Goal: Information Seeking & Learning: Check status

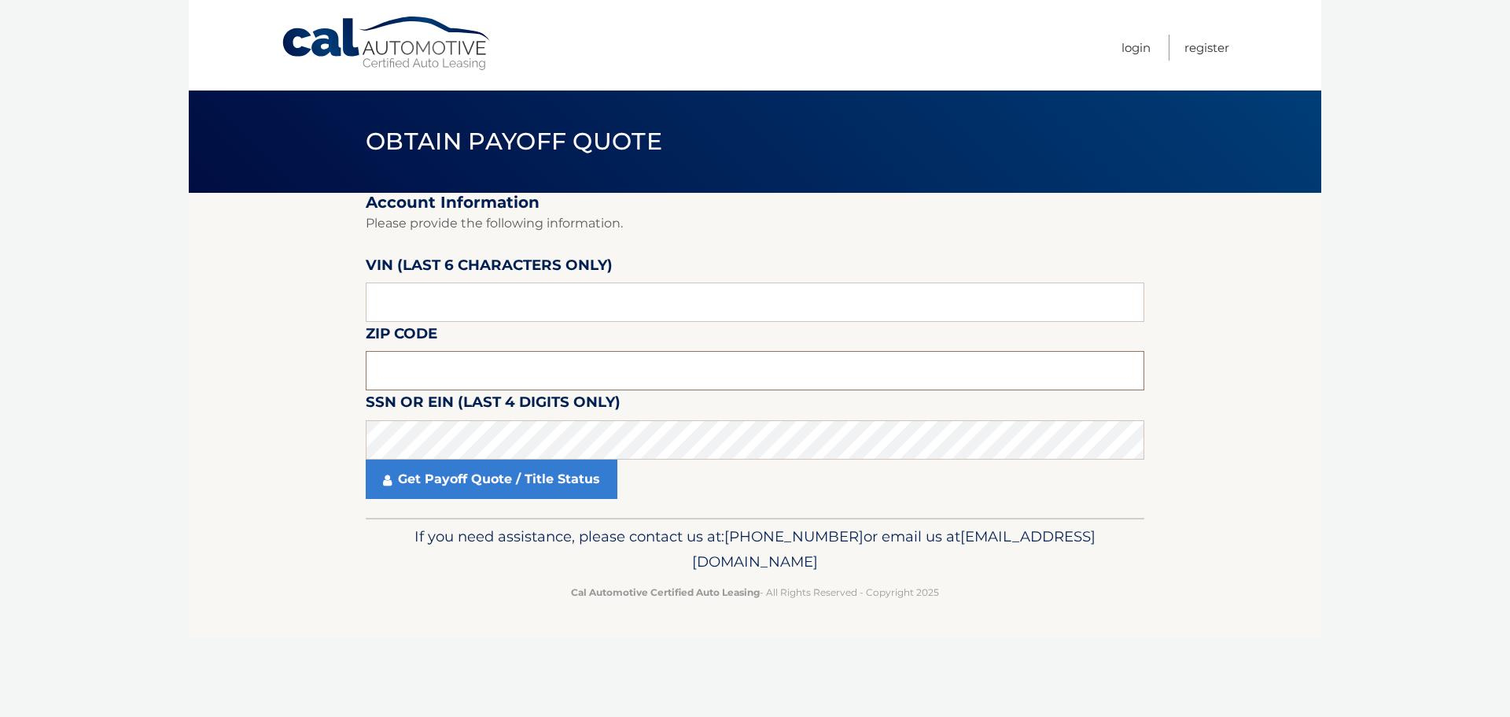
click at [503, 383] on input "text" at bounding box center [755, 370] width 779 height 39
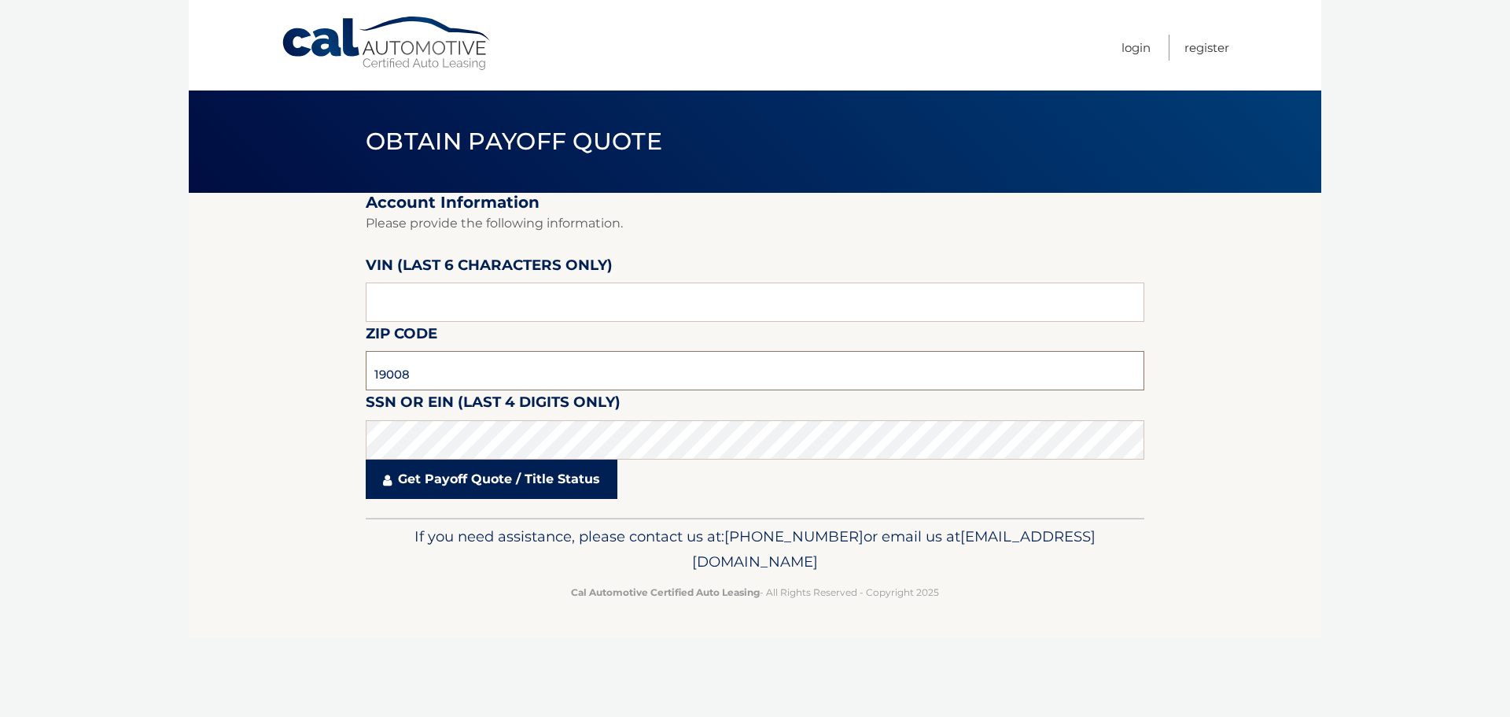
type input "19008"
click at [503, 478] on link "Get Payoff Quote / Title Status" at bounding box center [492, 478] width 252 height 39
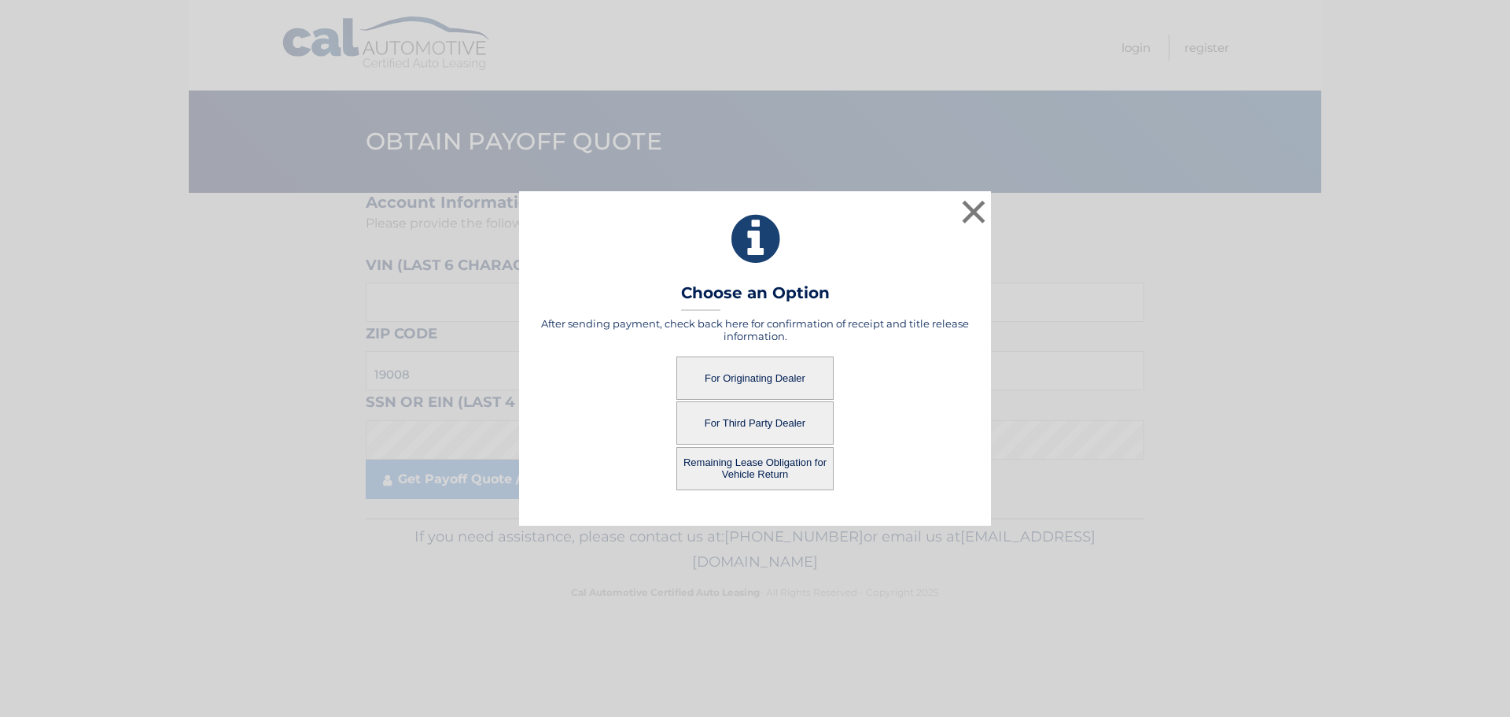
click at [761, 468] on button "Remaining Lease Obligation for Vehicle Return" at bounding box center [755, 468] width 157 height 43
click at [774, 476] on button "Remaining Lease Obligation for Vehicle Return" at bounding box center [755, 468] width 157 height 43
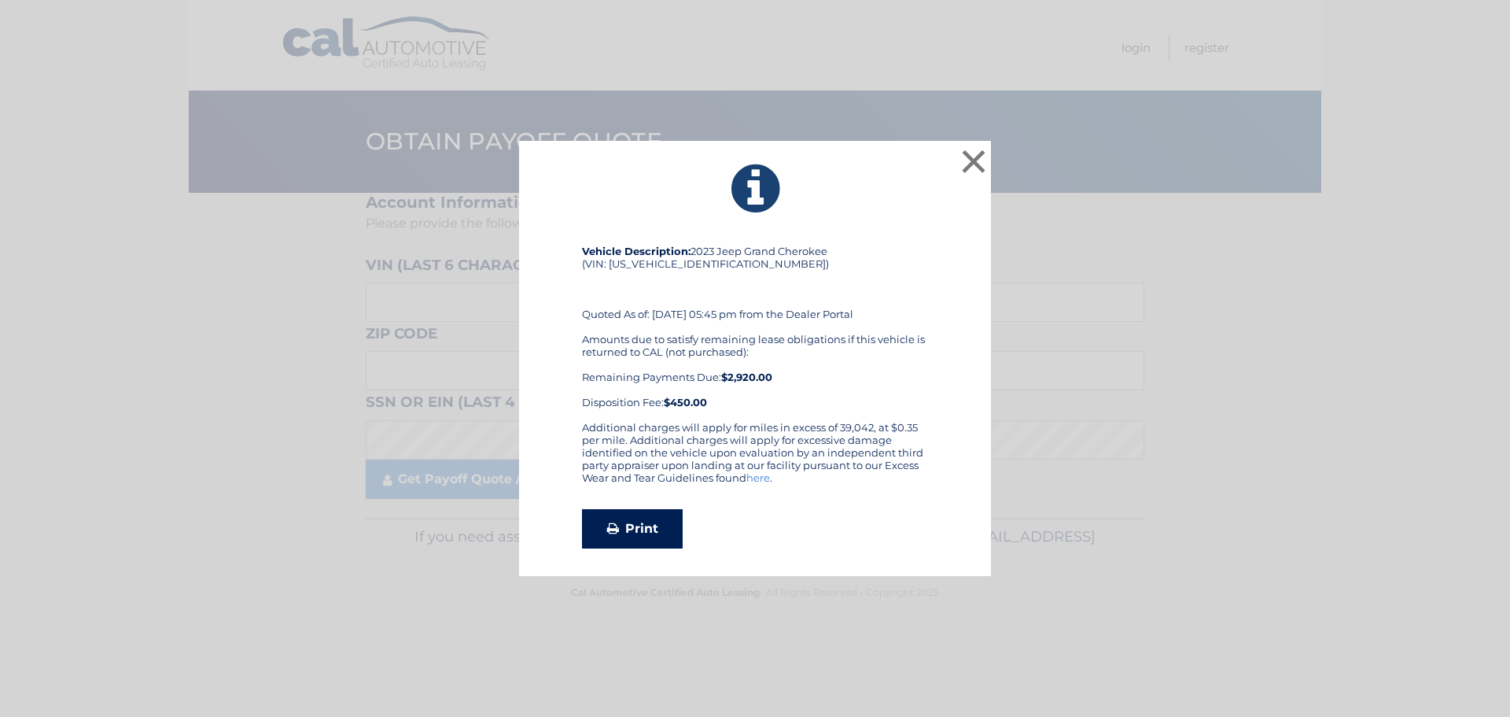
click at [647, 529] on link "Print" at bounding box center [632, 528] width 101 height 39
click at [975, 163] on button "×" at bounding box center [973, 161] width 31 height 31
